Goal: Information Seeking & Learning: Understand process/instructions

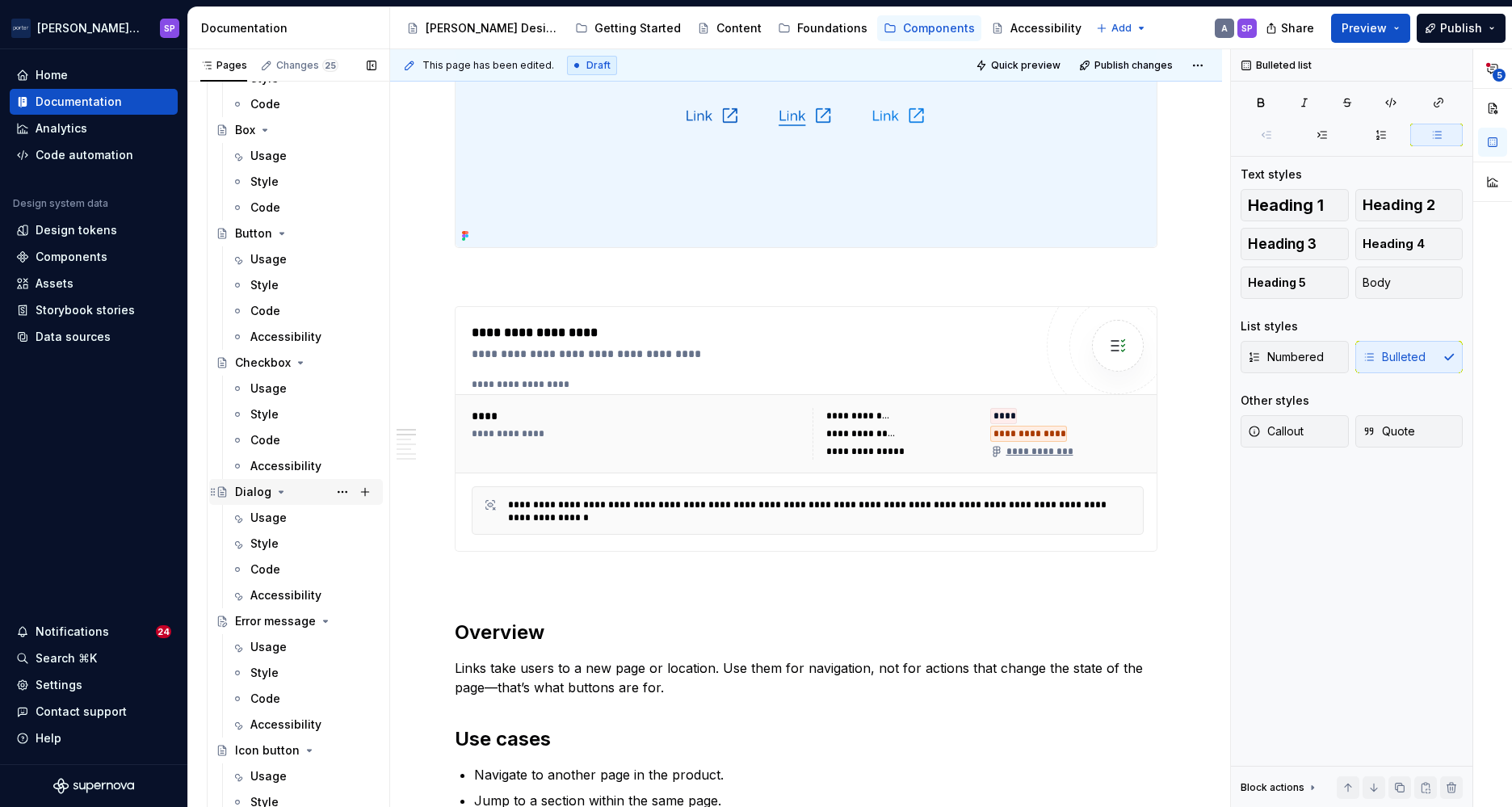
scroll to position [152, 0]
click at [283, 344] on div "Accessibility" at bounding box center [286, 340] width 71 height 16
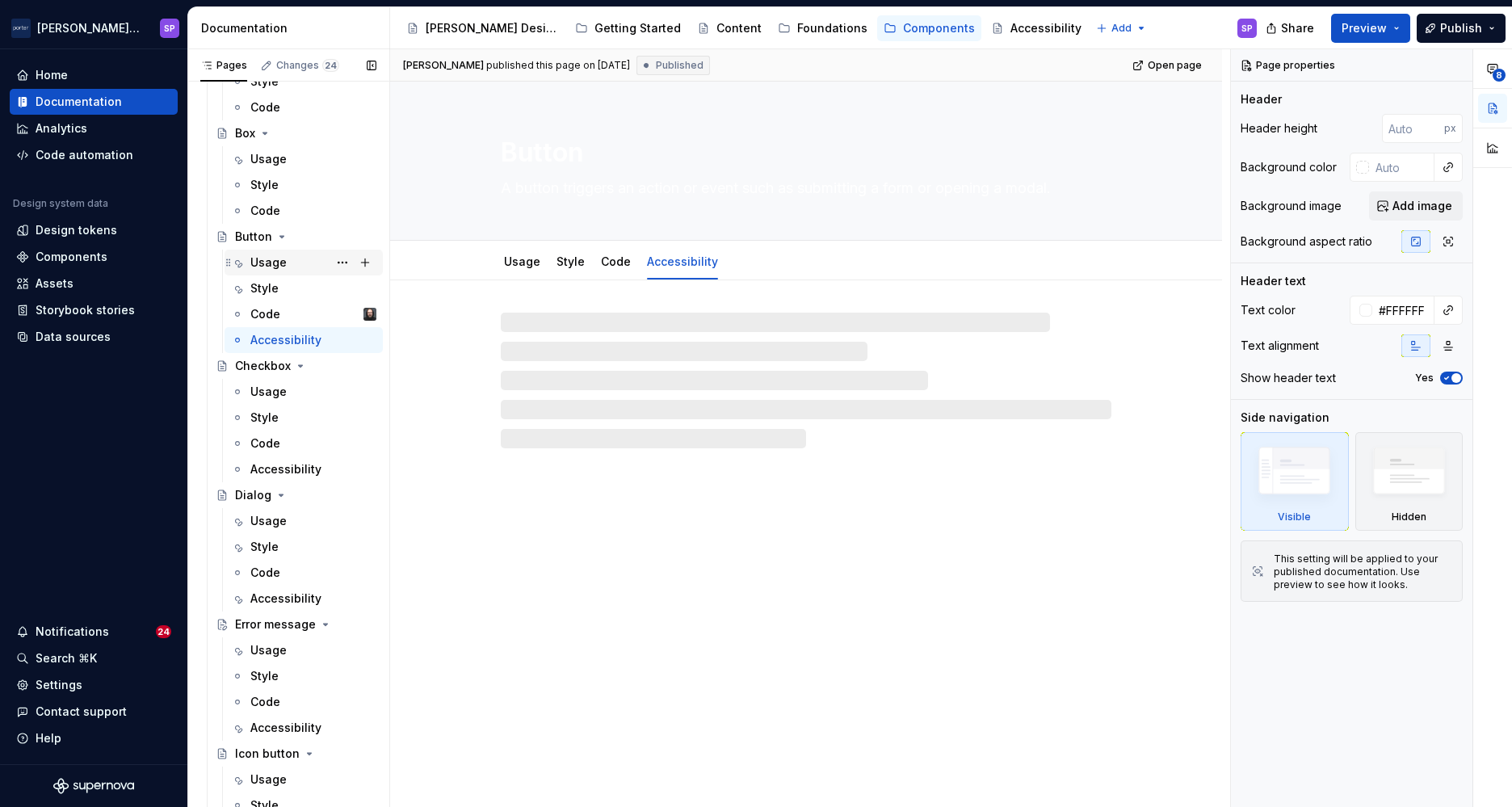
click at [281, 266] on div "Usage" at bounding box center [268, 262] width 37 height 16
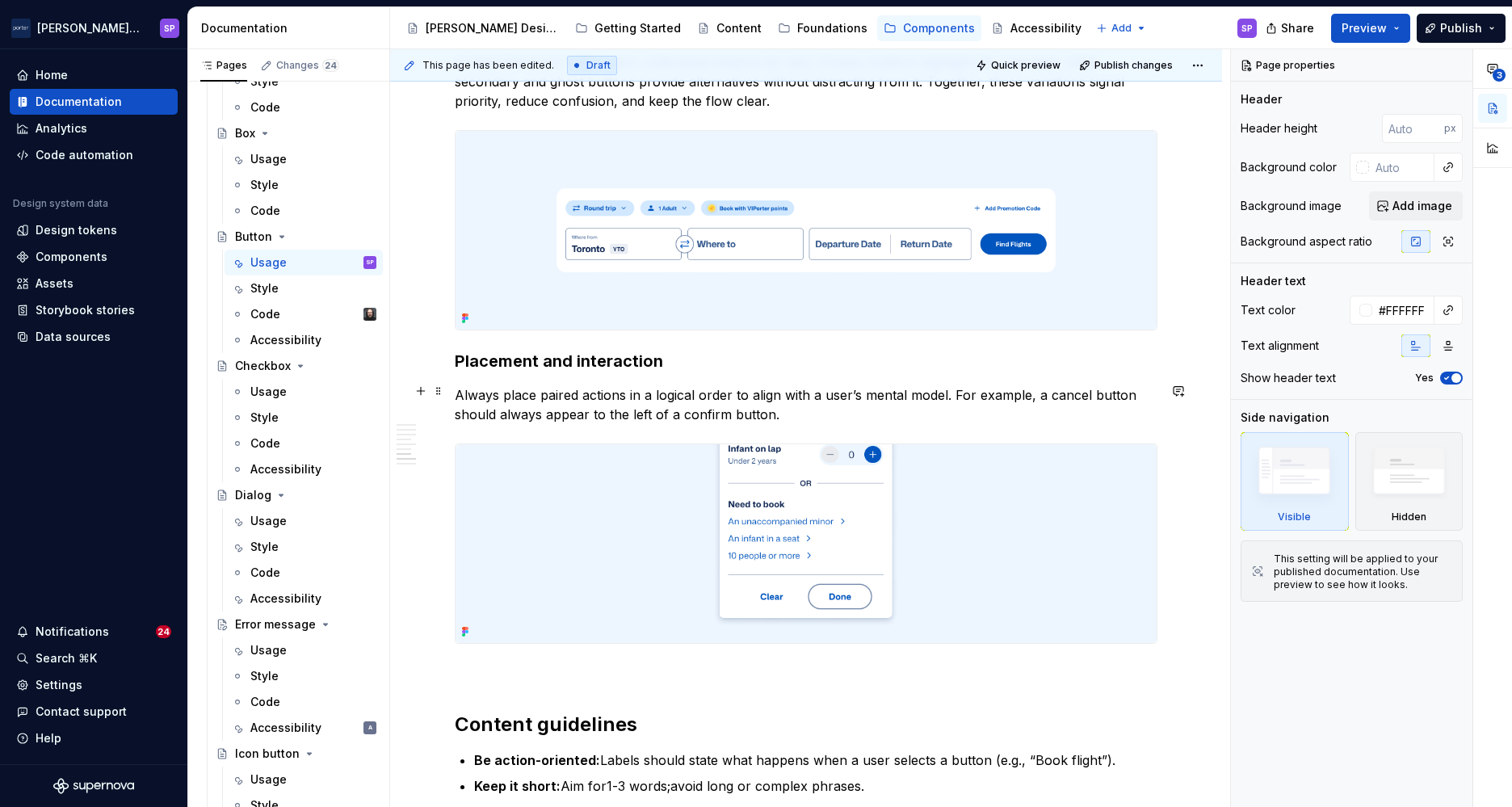
scroll to position [1766, 0]
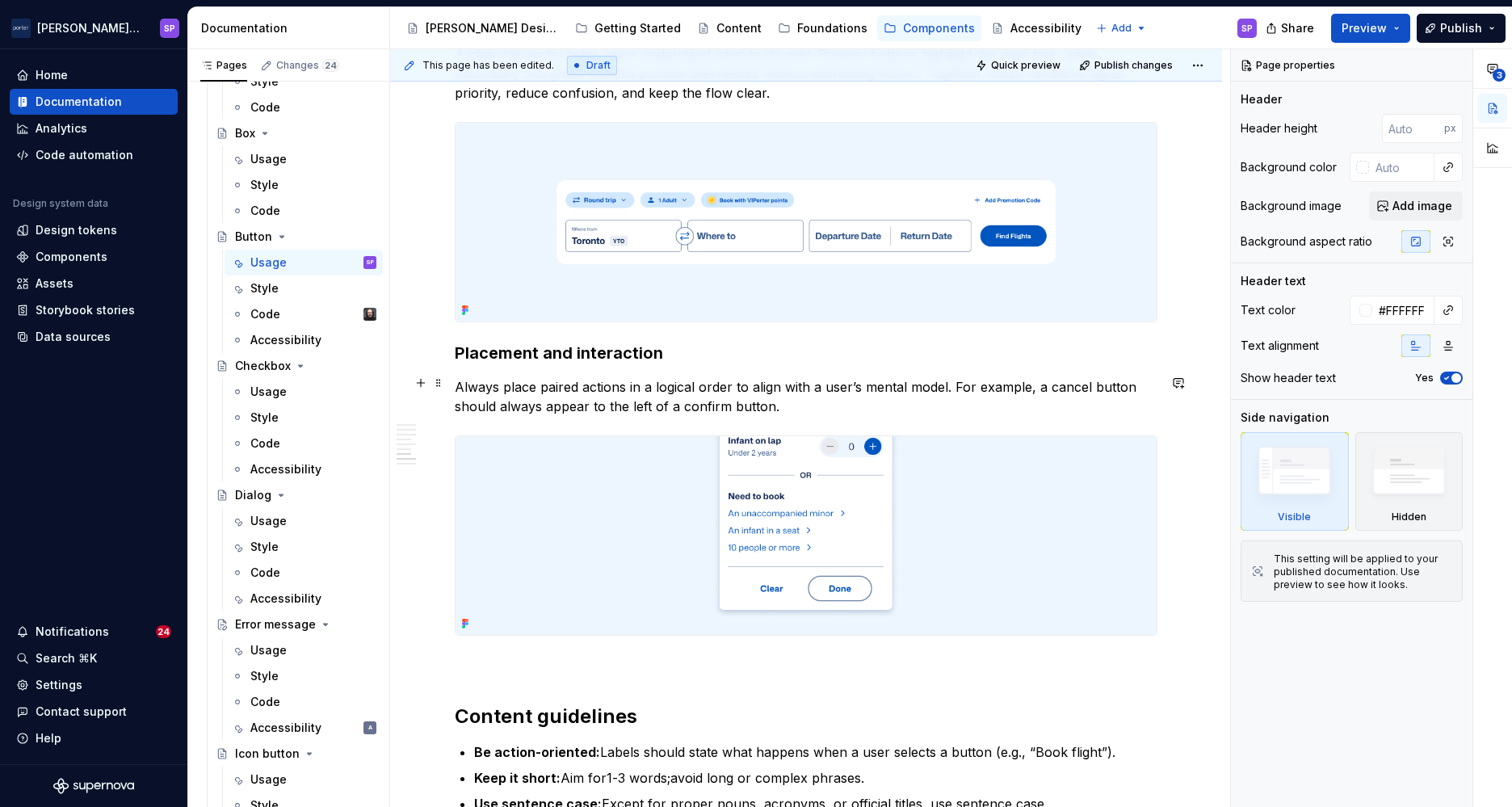
click at [1065, 378] on p "Always place paired actions in a logical order to align with a user’s mental mo…" at bounding box center [806, 396] width 702 height 39
type textarea "*"
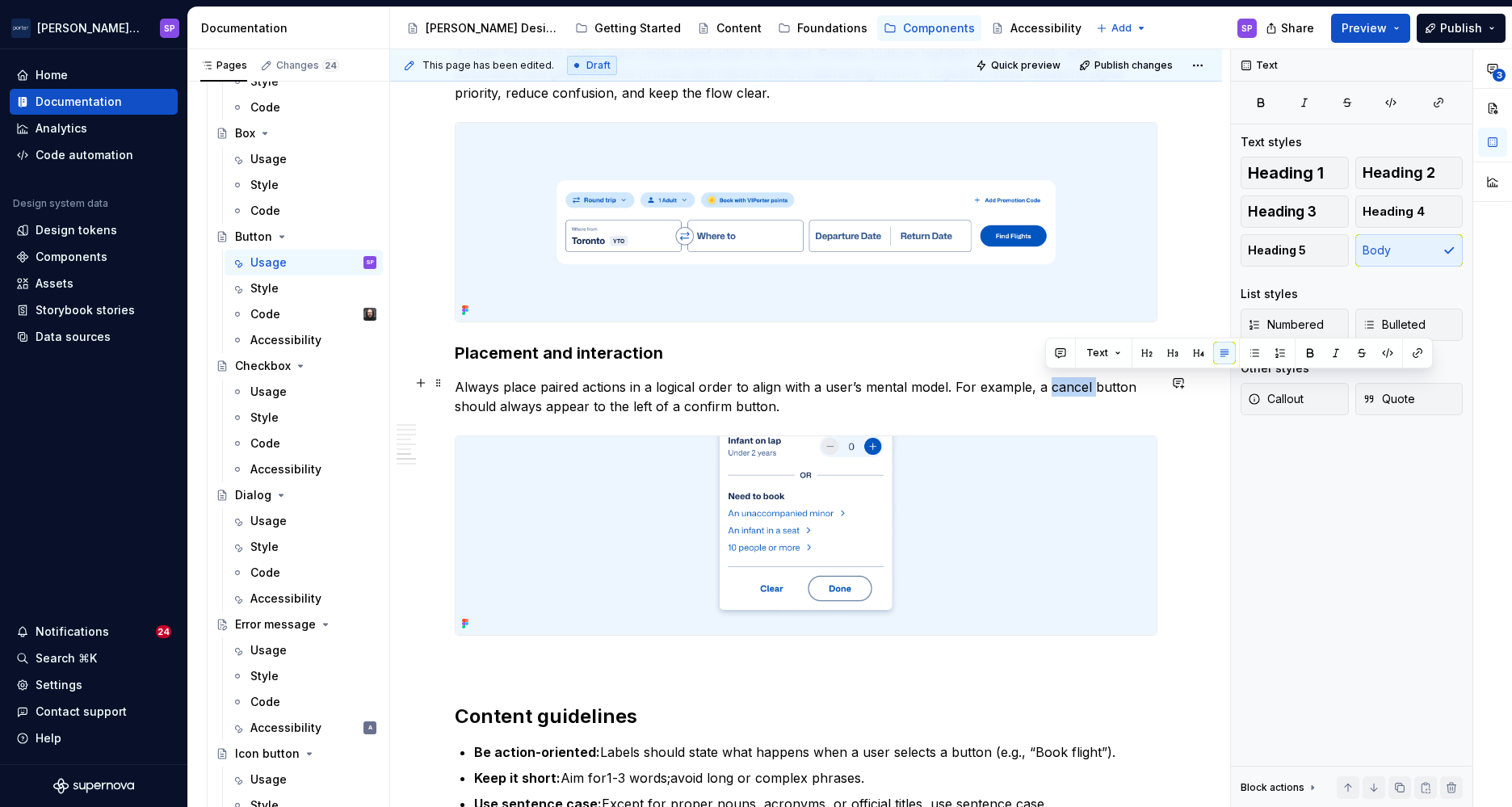
click at [1065, 378] on p "Always place paired actions in a logical order to align with a user’s mental mo…" at bounding box center [806, 396] width 702 height 39
click at [683, 393] on p "Always place paired actions in a logical order to align with a user’s mental mo…" at bounding box center [806, 396] width 702 height 39
type textarea "*"
click at [1061, 381] on p "Always place paired actions in a logical order to align with a user’s mental mo…" at bounding box center [806, 396] width 702 height 39
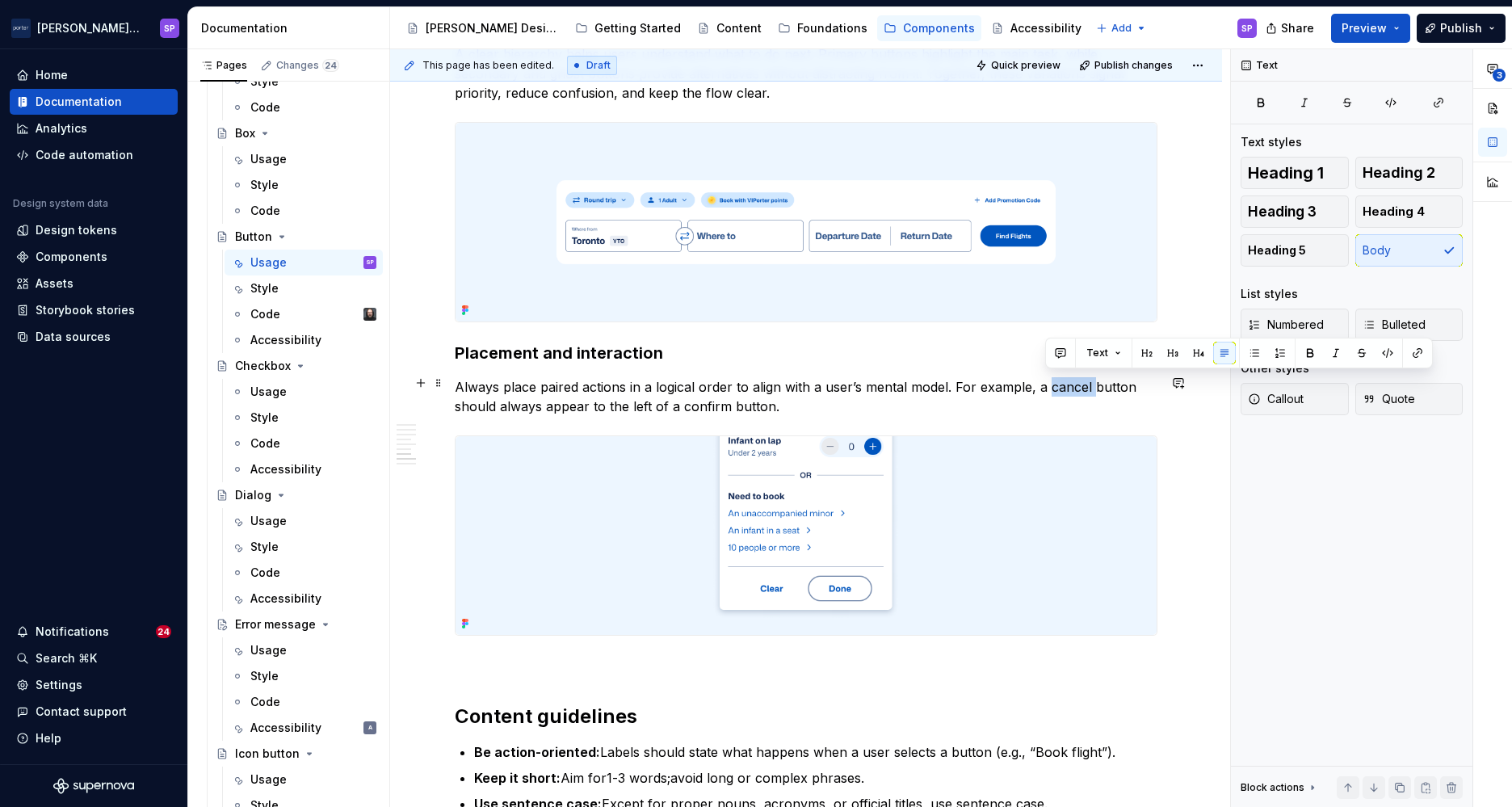
click at [1061, 381] on p "Always place paired actions in a logical order to align with a user’s mental mo…" at bounding box center [806, 396] width 702 height 39
click at [698, 395] on p "Always place paired actions in a logical order to align with a user’s mental mo…" at bounding box center [806, 396] width 702 height 39
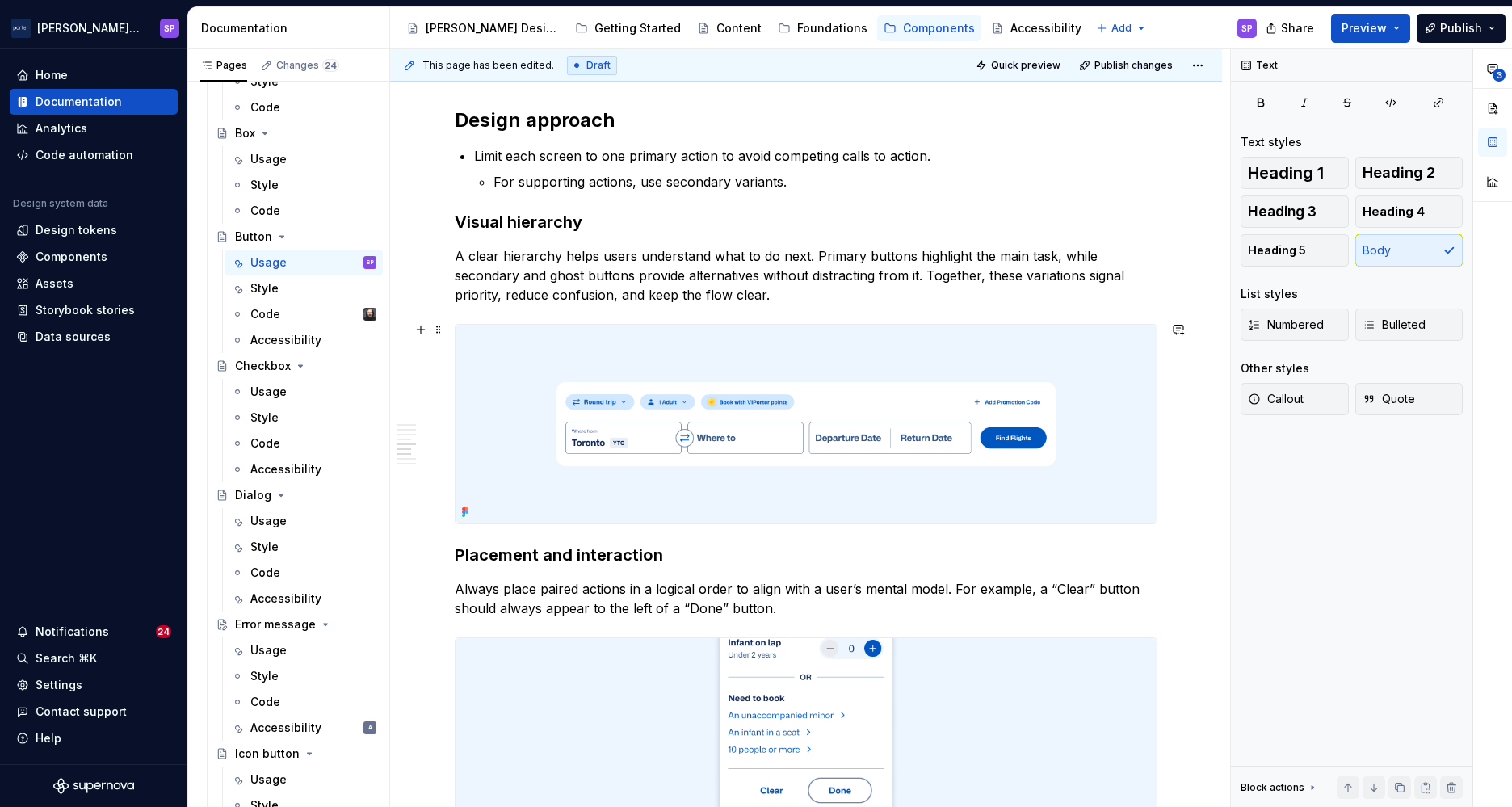
scroll to position [1562, 0]
